Goal: Information Seeking & Learning: Understand process/instructions

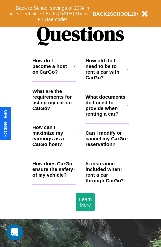
scroll to position [806, 0]
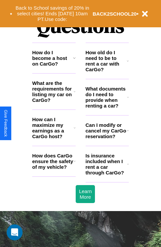
click at [107, 175] on h3 "Is insurance included when I rent a car through CarGo?" at bounding box center [107, 164] width 42 height 23
click at [107, 139] on h3 "Can I modify or cancel my CarGo reservation?" at bounding box center [106, 130] width 41 height 17
click at [128, 133] on icon at bounding box center [128, 130] width 2 height 5
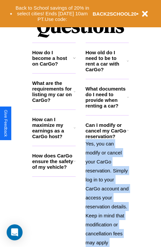
click at [128, 131] on polyline at bounding box center [128, 130] width 2 height 1
